Goal: Transaction & Acquisition: Download file/media

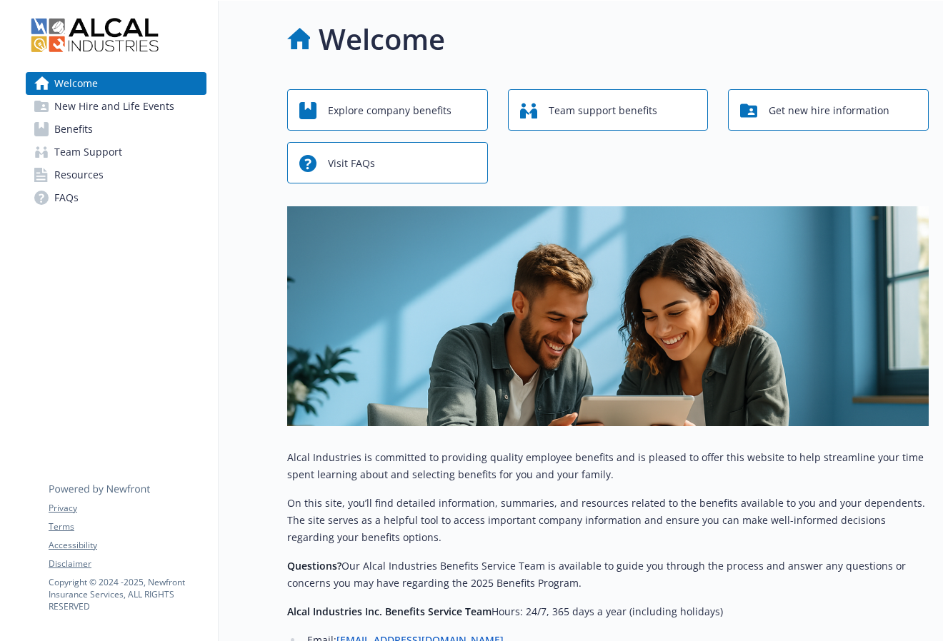
click at [135, 132] on link "Benefits" at bounding box center [116, 129] width 181 height 23
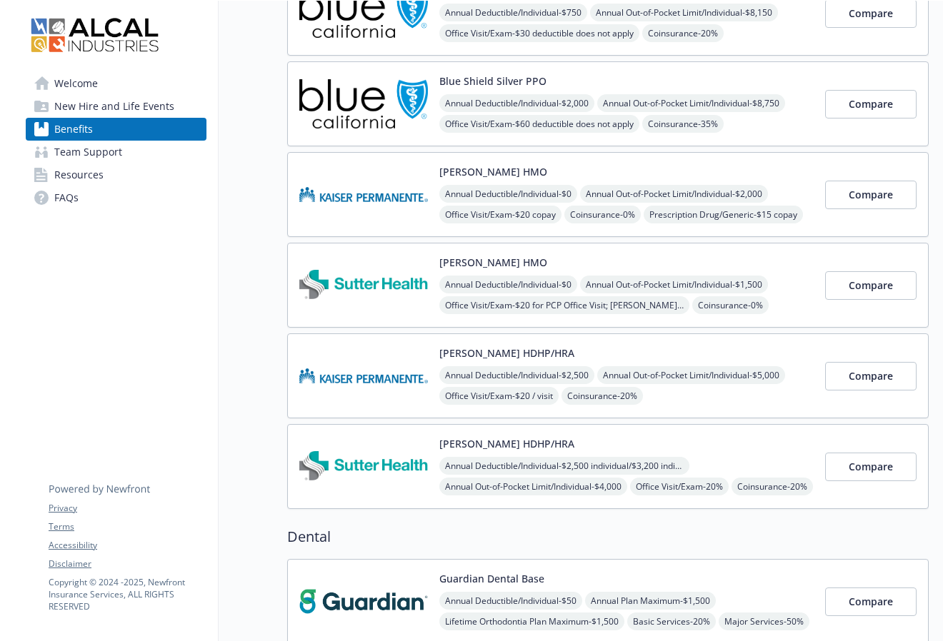
scroll to position [211, 0]
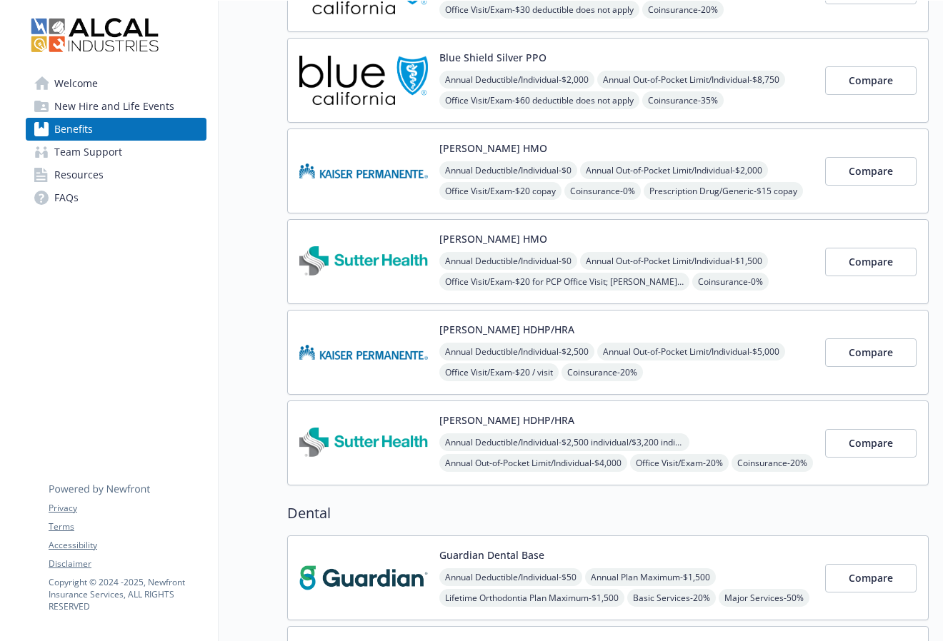
click at [343, 427] on img at bounding box center [363, 443] width 129 height 61
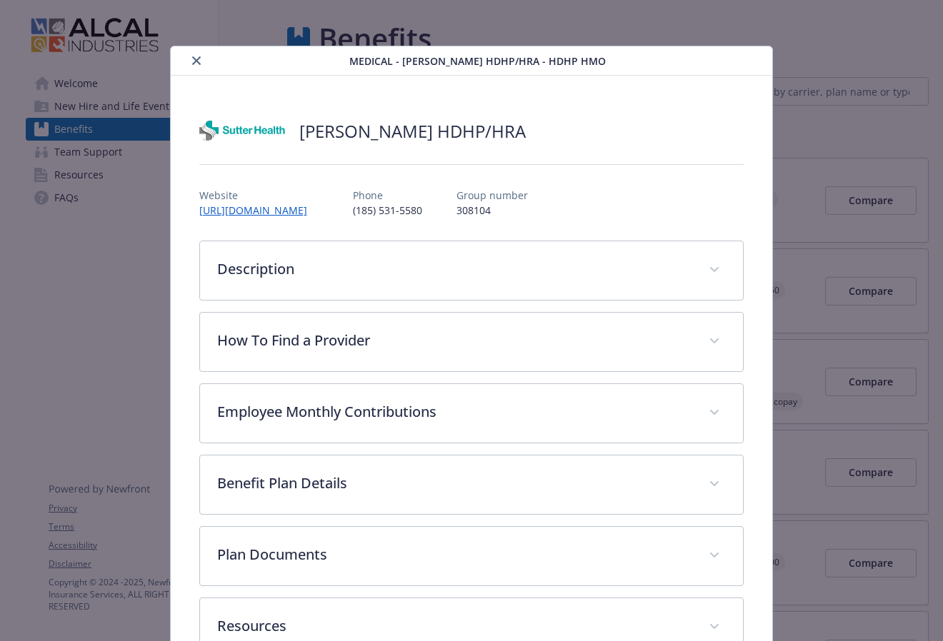
scroll to position [43, 0]
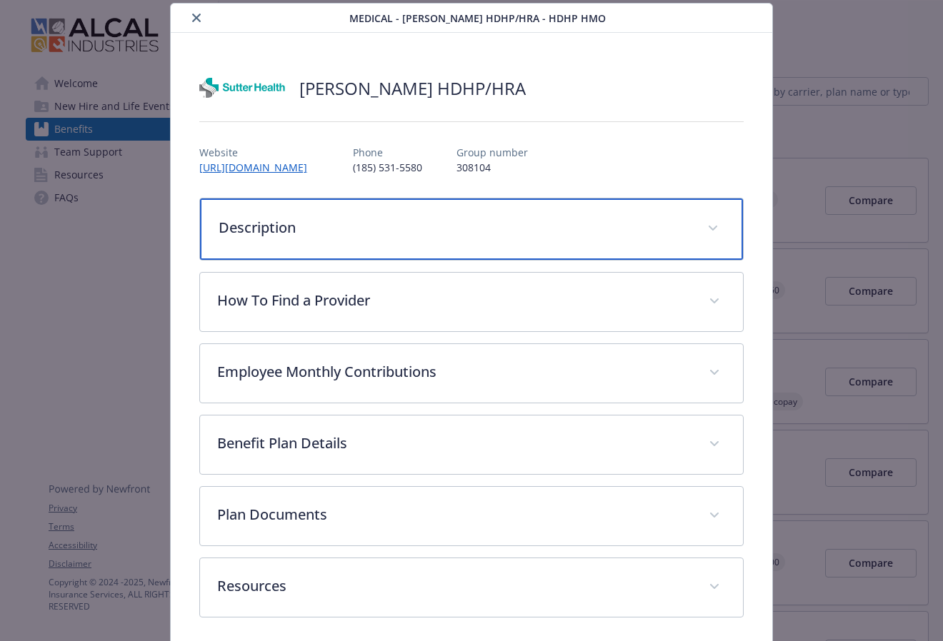
click at [484, 224] on p "Description" at bounding box center [454, 227] width 472 height 21
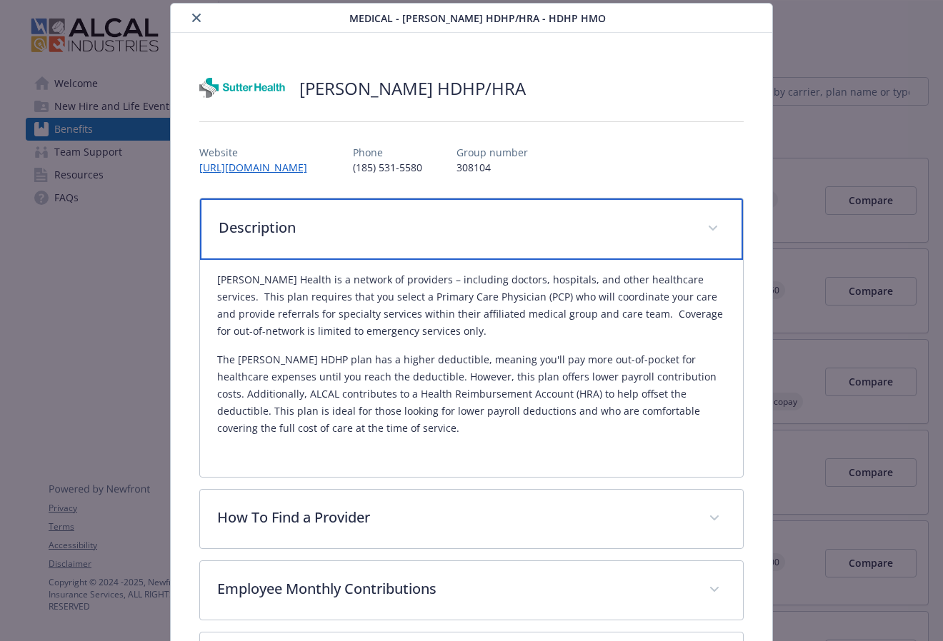
click at [484, 224] on p "Description" at bounding box center [454, 227] width 472 height 21
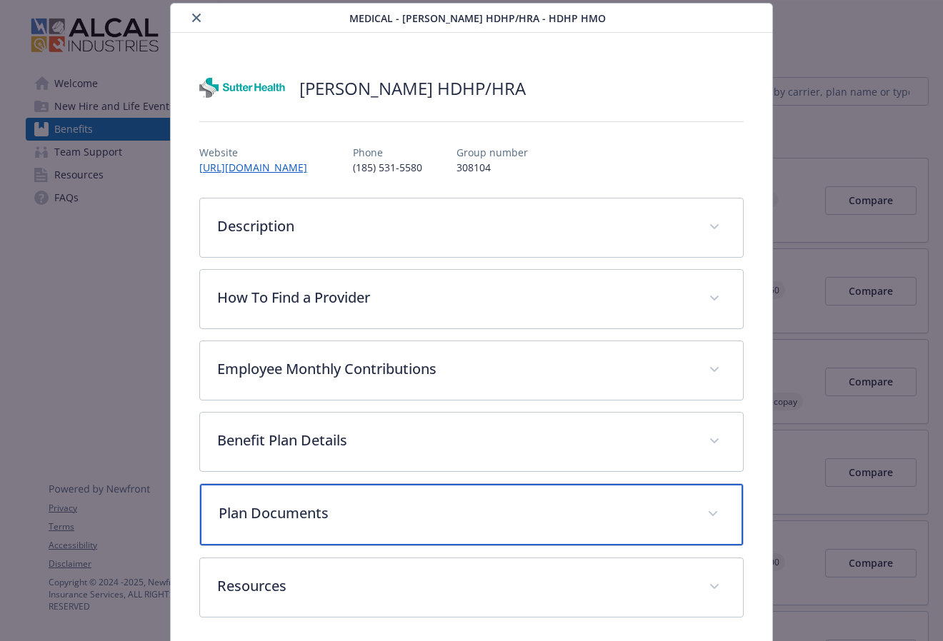
click at [376, 508] on p "Plan Documents" at bounding box center [454, 513] width 472 height 21
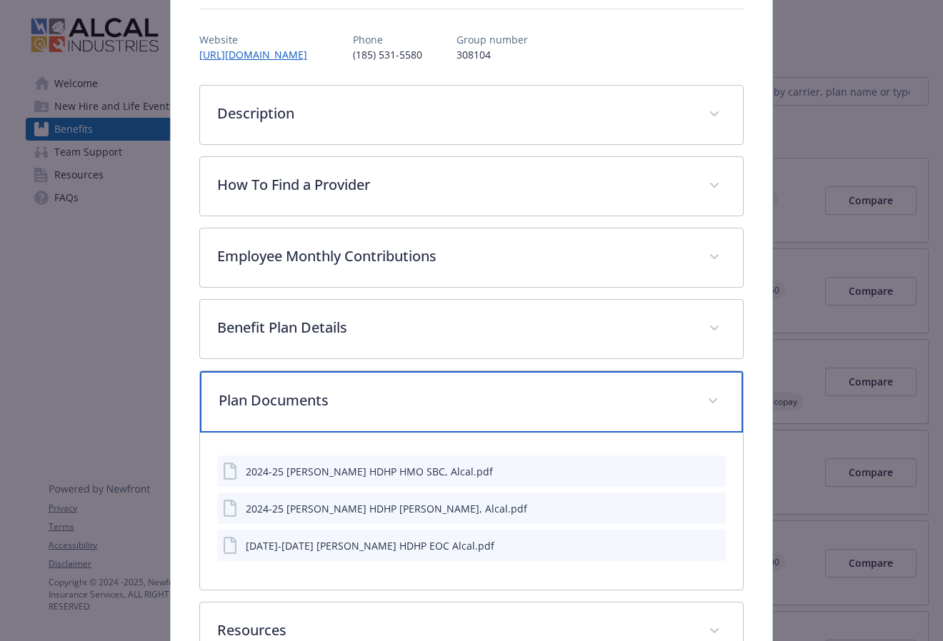
scroll to position [199, 0]
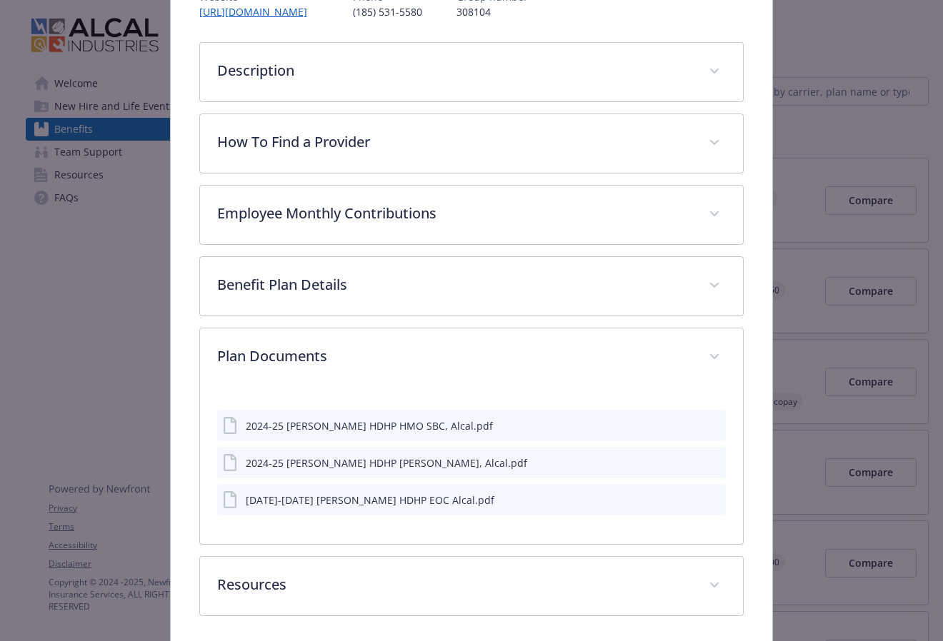
click at [368, 428] on div "2024-25 [PERSON_NAME] HDHP HMO SBC, Alcal.pdf" at bounding box center [369, 425] width 247 height 15
click at [233, 425] on icon "details for plan Medical - Sutter HDHP/HRA - HDHP HMO" at bounding box center [231, 425] width 17 height 17
click at [608, 421] on icon "download file" at bounding box center [689, 423] width 11 height 11
